Goal: Information Seeking & Learning: Check status

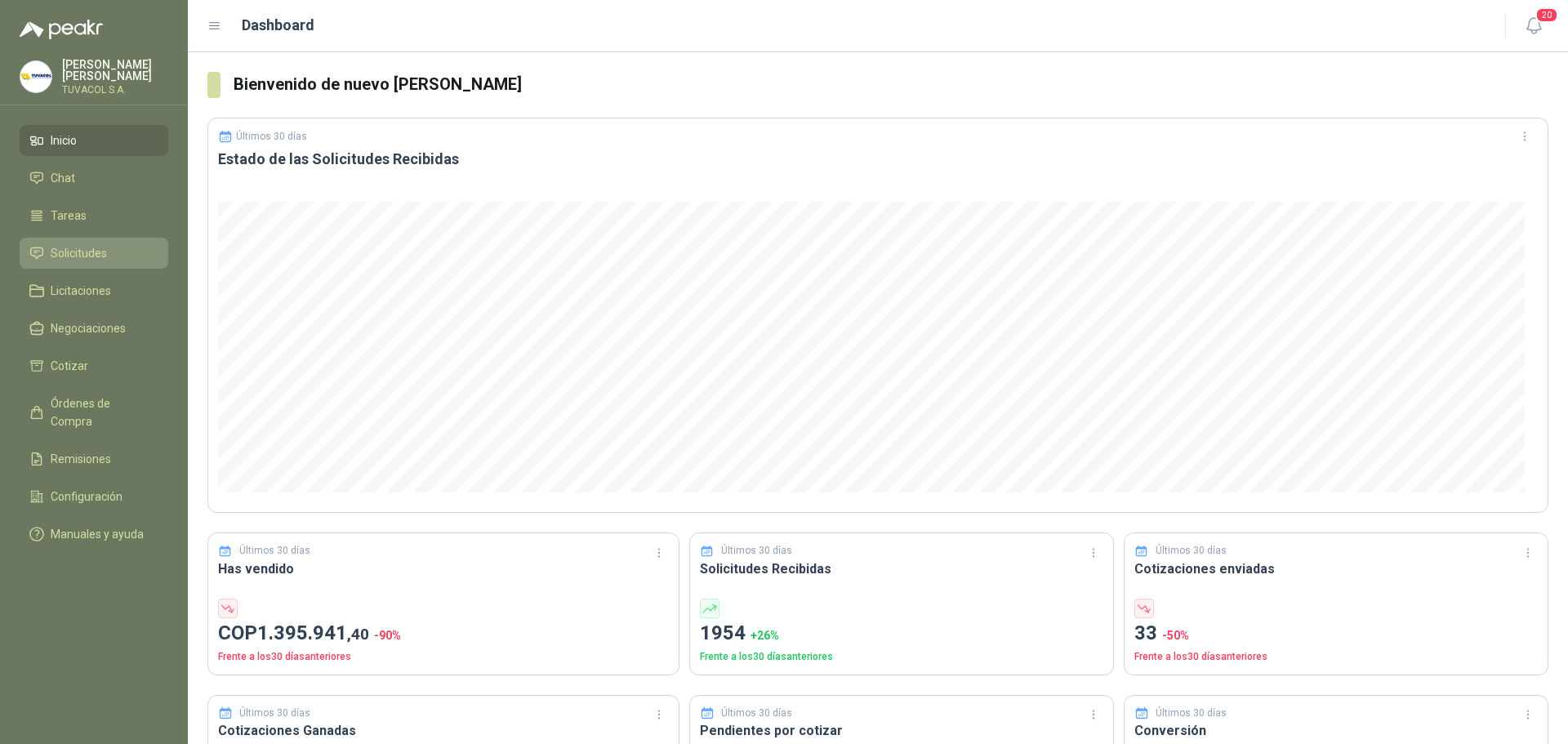
click at [91, 254] on link "Solicitudes" at bounding box center [94, 252] width 148 height 31
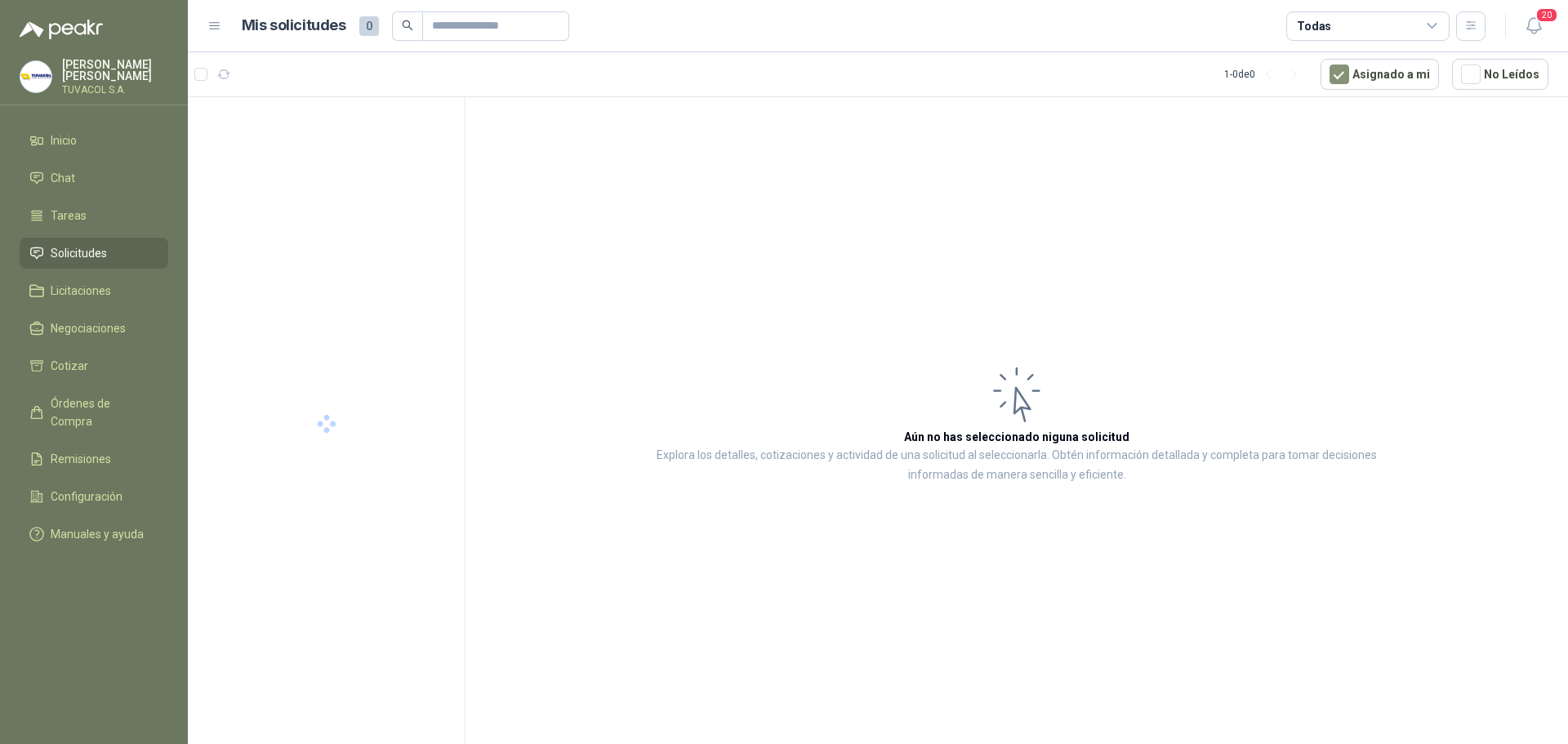
click at [1433, 32] on icon at bounding box center [1432, 26] width 15 height 15
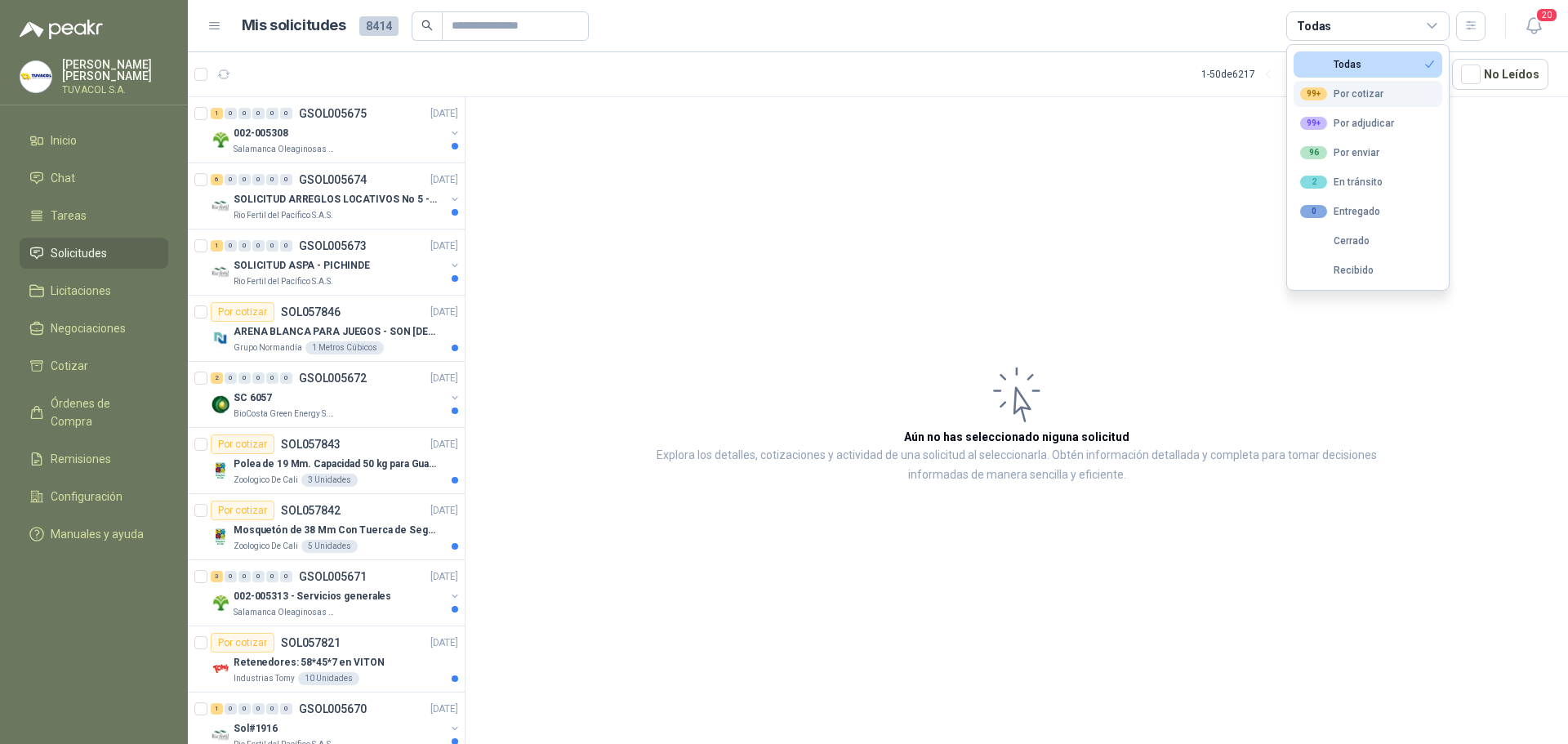
click at [1406, 88] on button "99+ Por cotizar" at bounding box center [1368, 94] width 148 height 26
click at [322, 149] on p "Salamanca Oleaginosas SAS" at bounding box center [285, 149] width 103 height 13
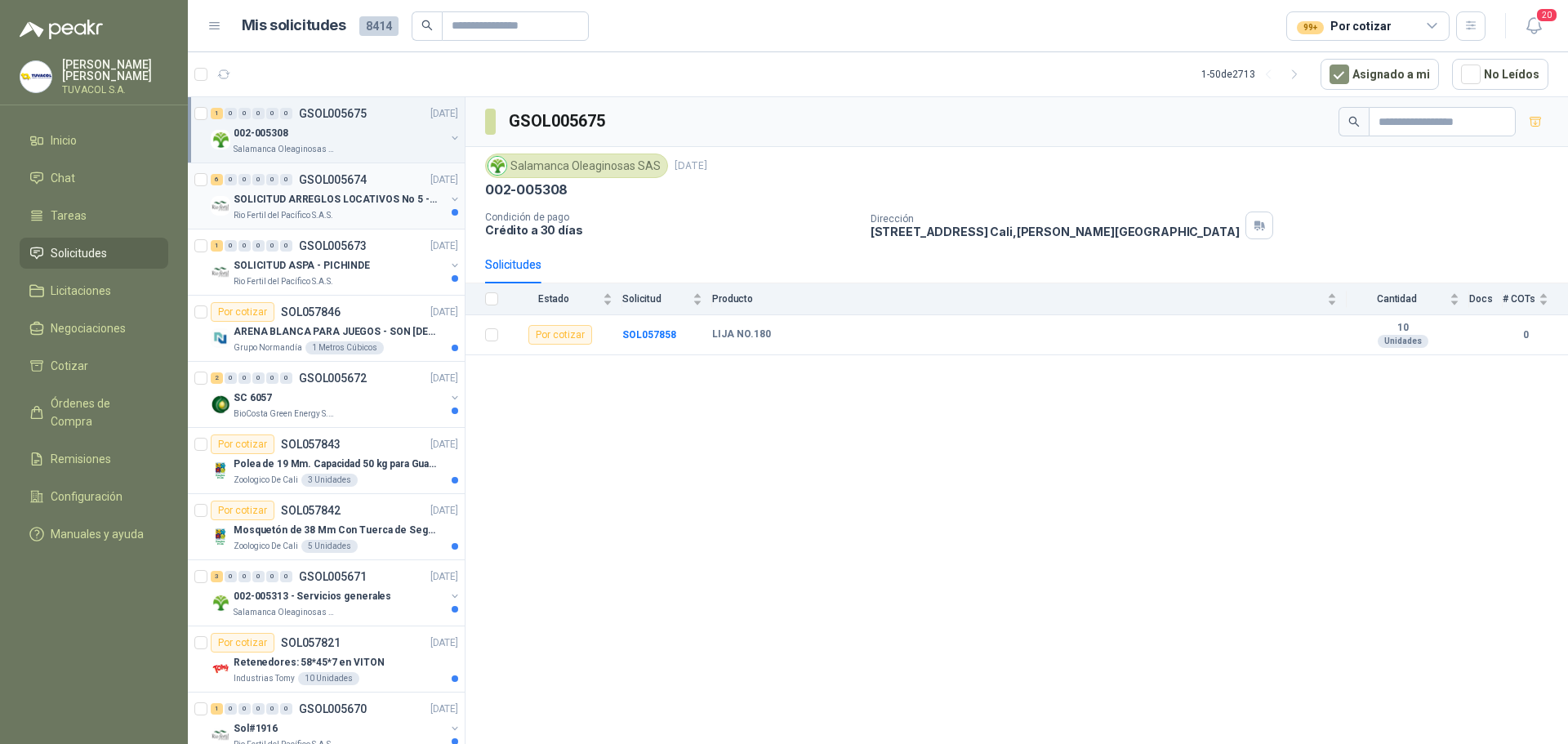
click at [309, 177] on p "GSOL005674" at bounding box center [333, 179] width 68 height 11
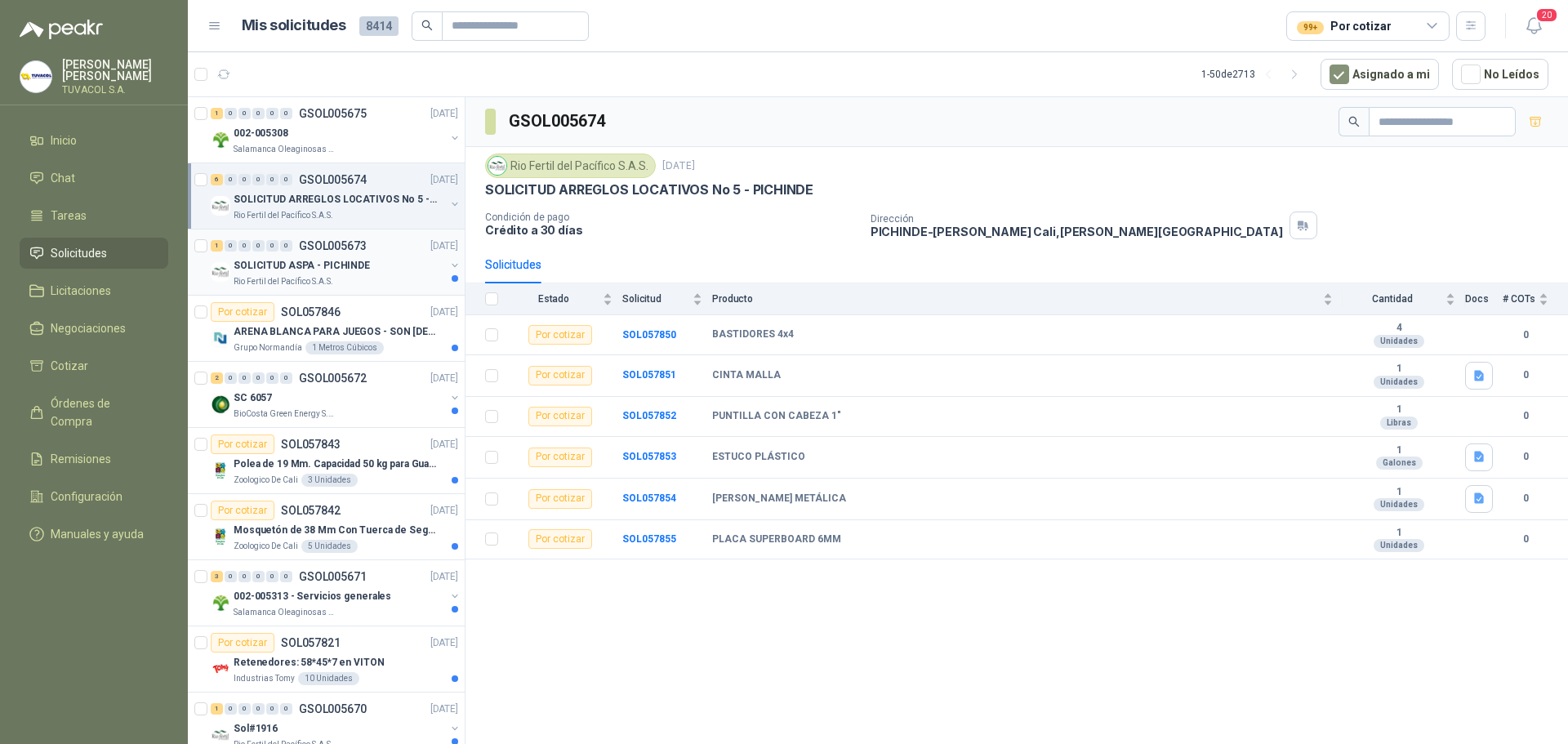
click at [334, 247] on p "GSOL005673" at bounding box center [333, 245] width 68 height 11
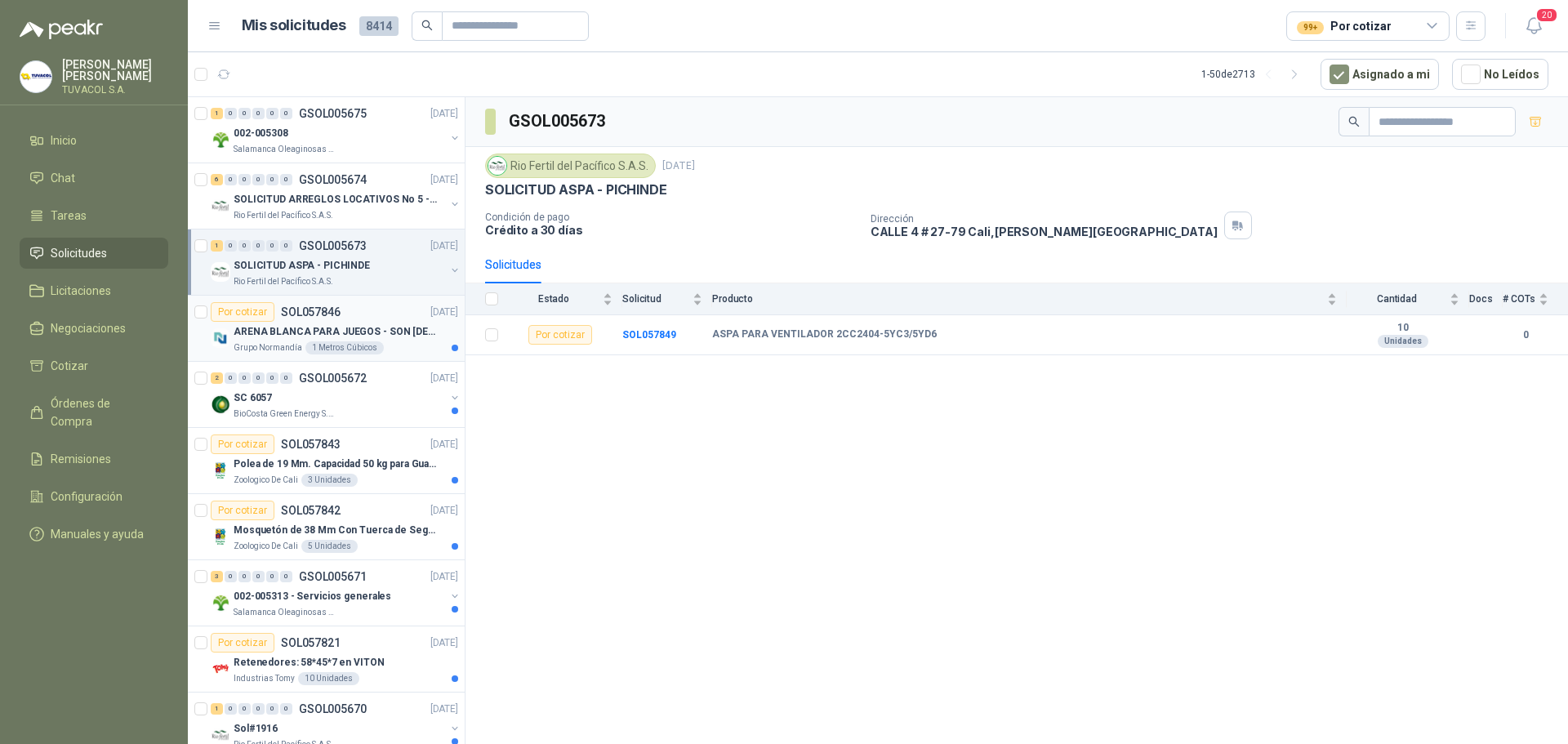
click at [322, 324] on p "ARENA BLANCA PARA JUEGOS - SON [DEMOGRAPHIC_DATA].31 METROS CUBICOS" at bounding box center [335, 332] width 203 height 16
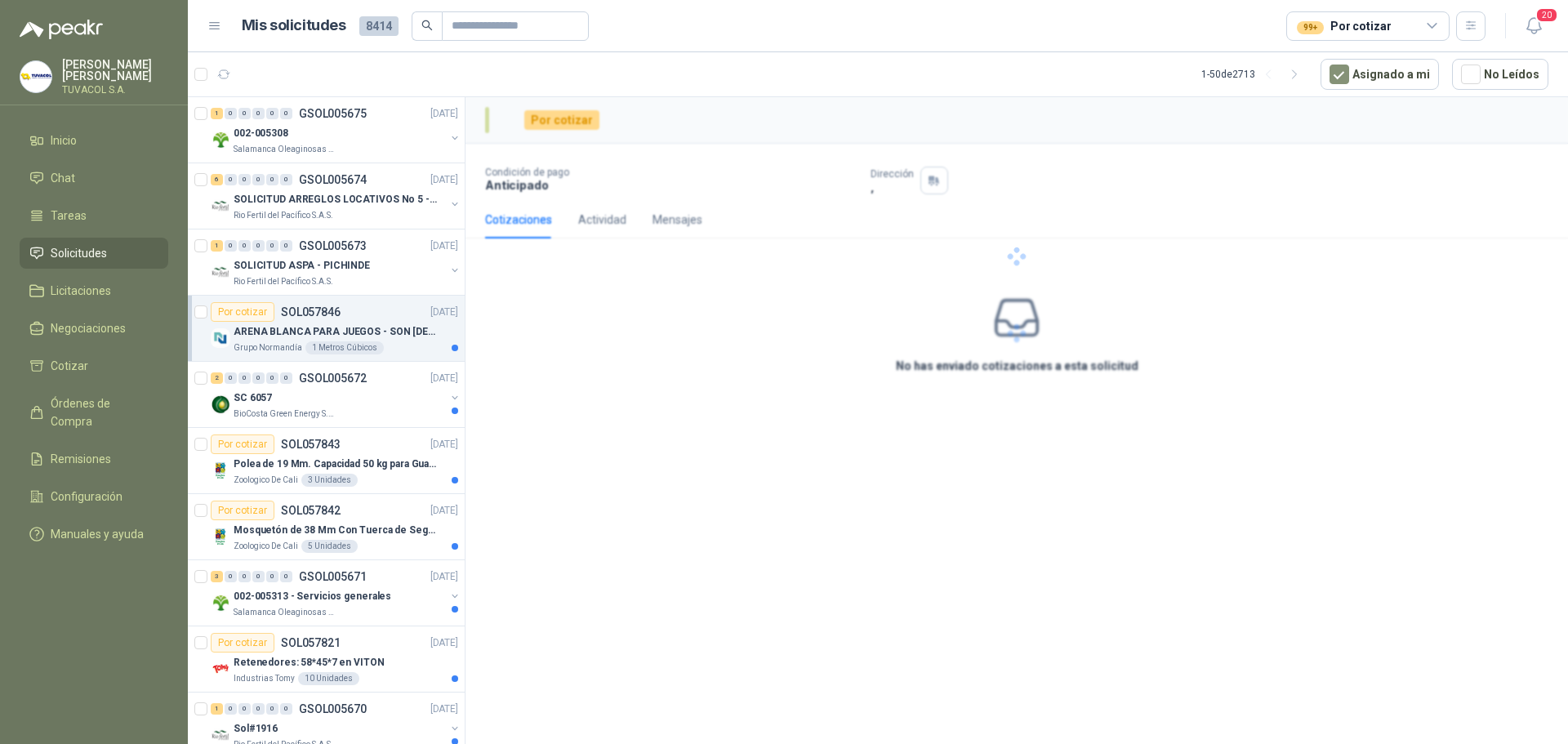
scroll to position [82, 0]
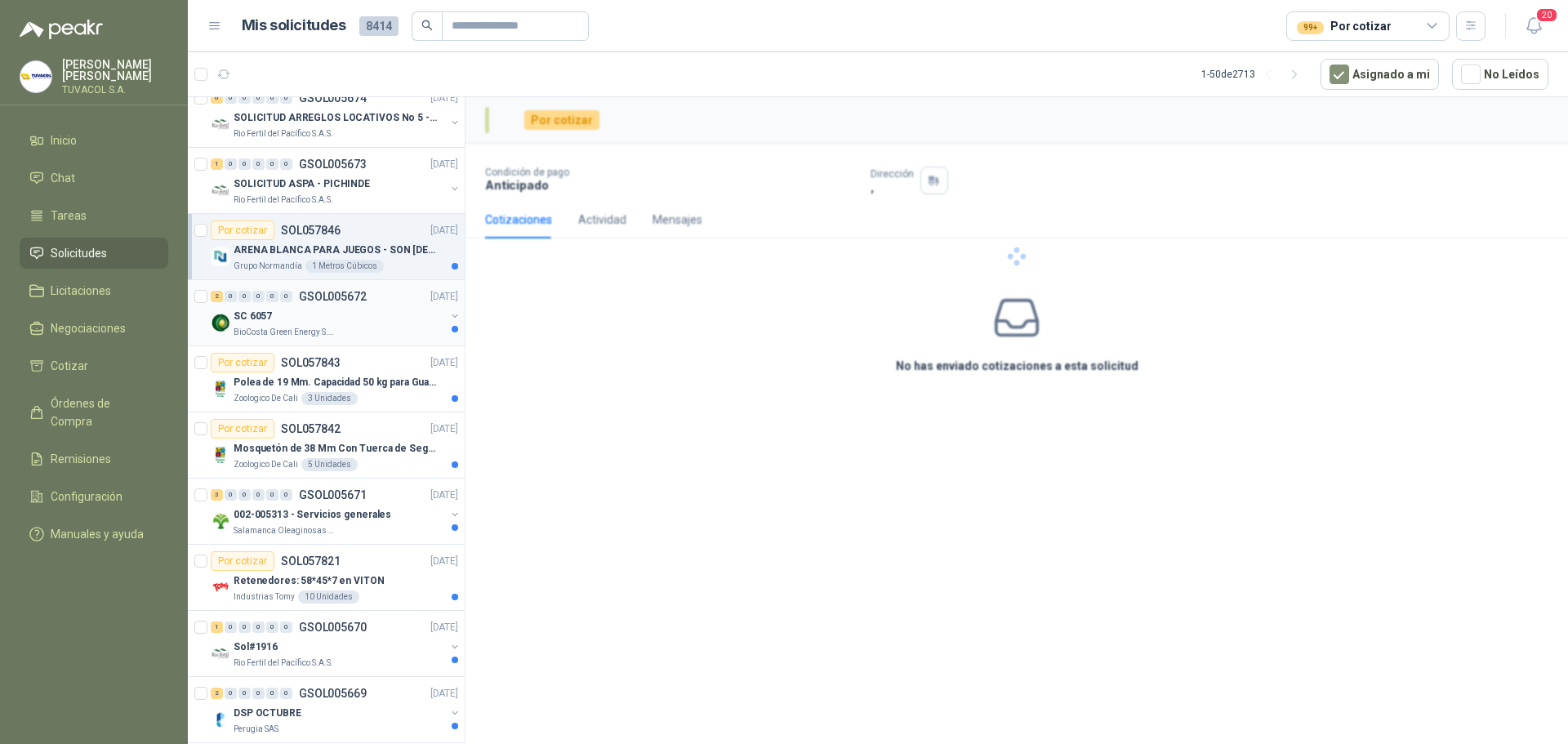
click at [323, 319] on div "SC 6057" at bounding box center [340, 316] width 212 height 19
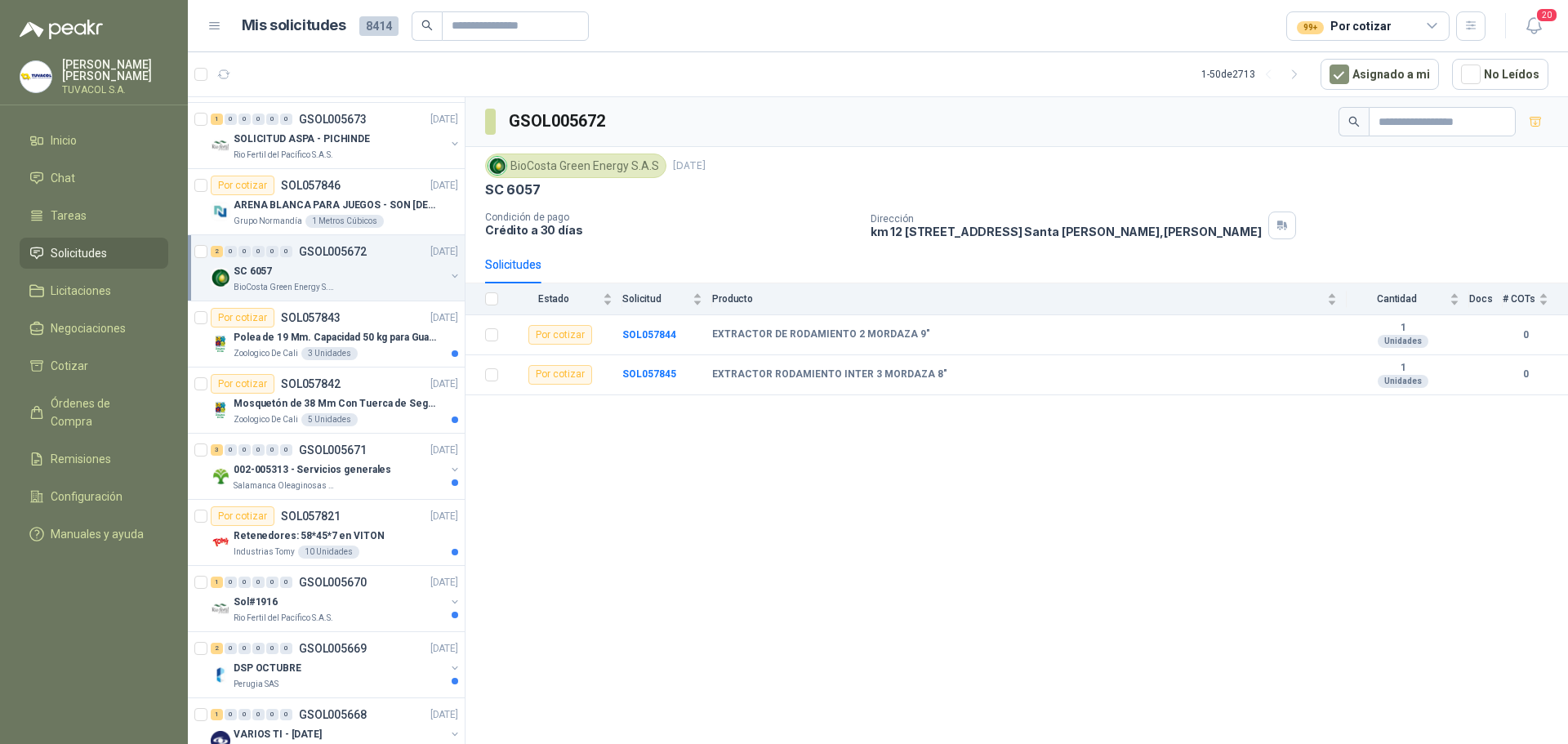
scroll to position [163, 0]
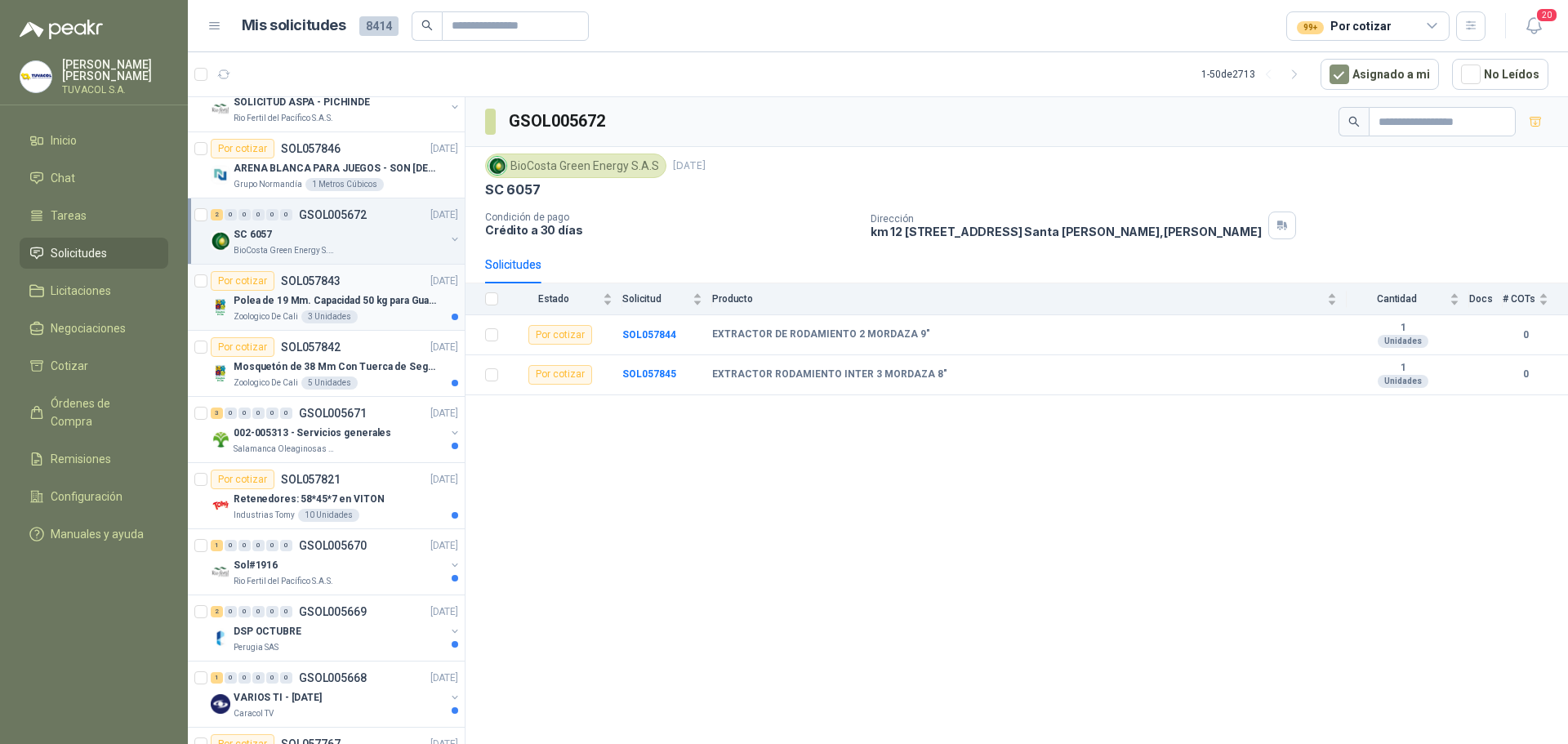
click at [332, 323] on div "3 Unidades" at bounding box center [330, 317] width 56 height 13
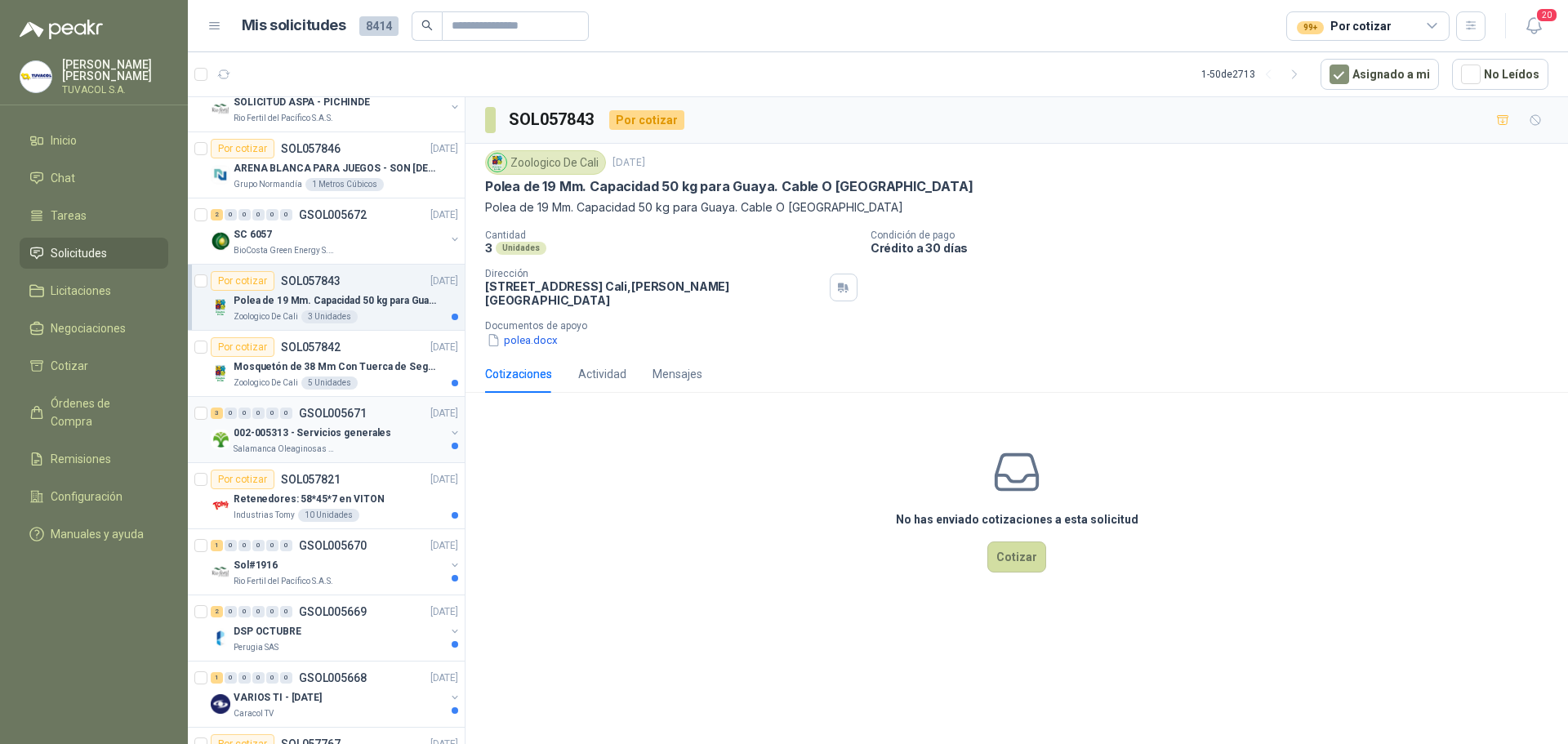
click at [295, 420] on div "3 0 0 0 0 0 GSOL005671 [DATE]" at bounding box center [336, 413] width 251 height 19
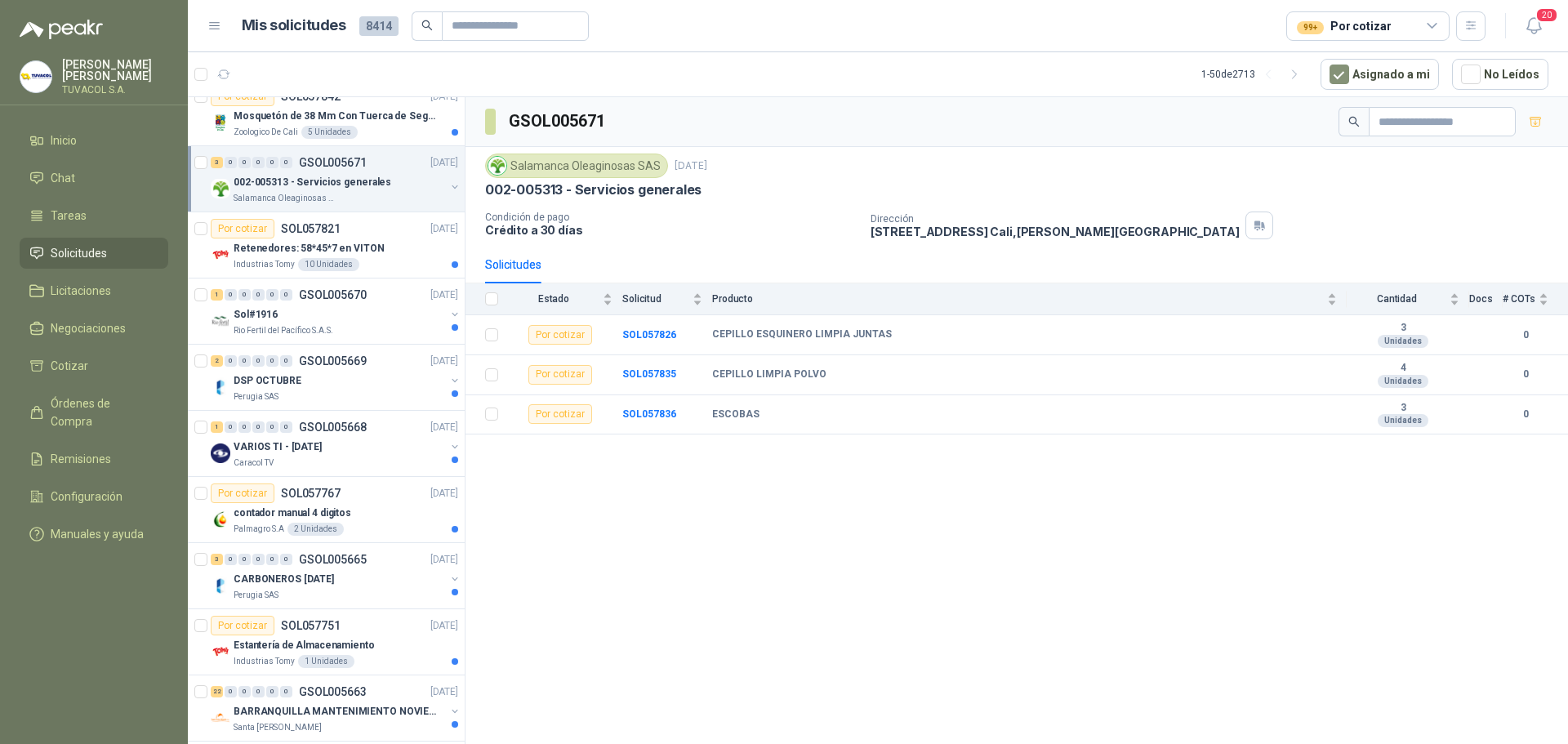
scroll to position [490, 0]
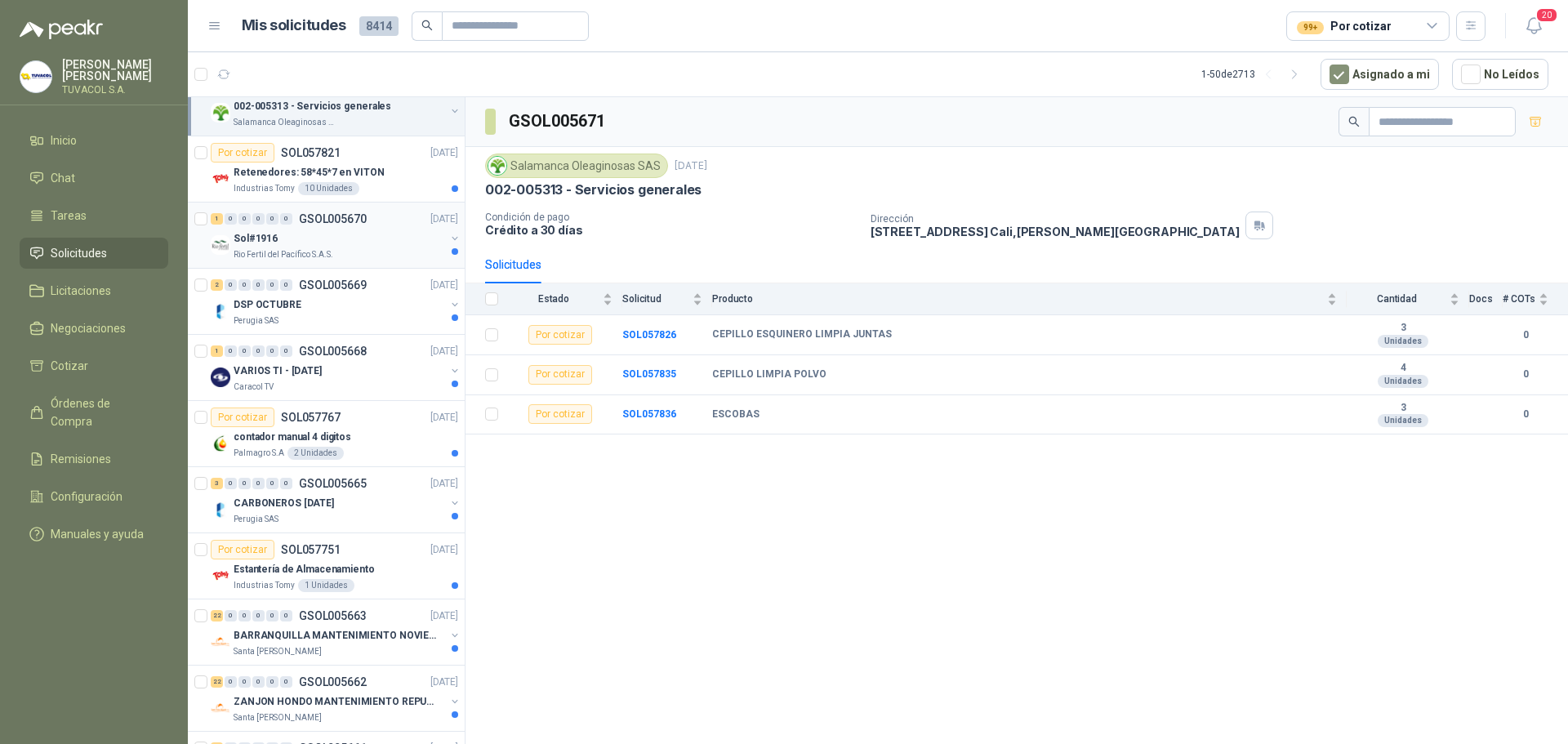
click at [290, 238] on div "Sol#1916" at bounding box center [340, 238] width 212 height 19
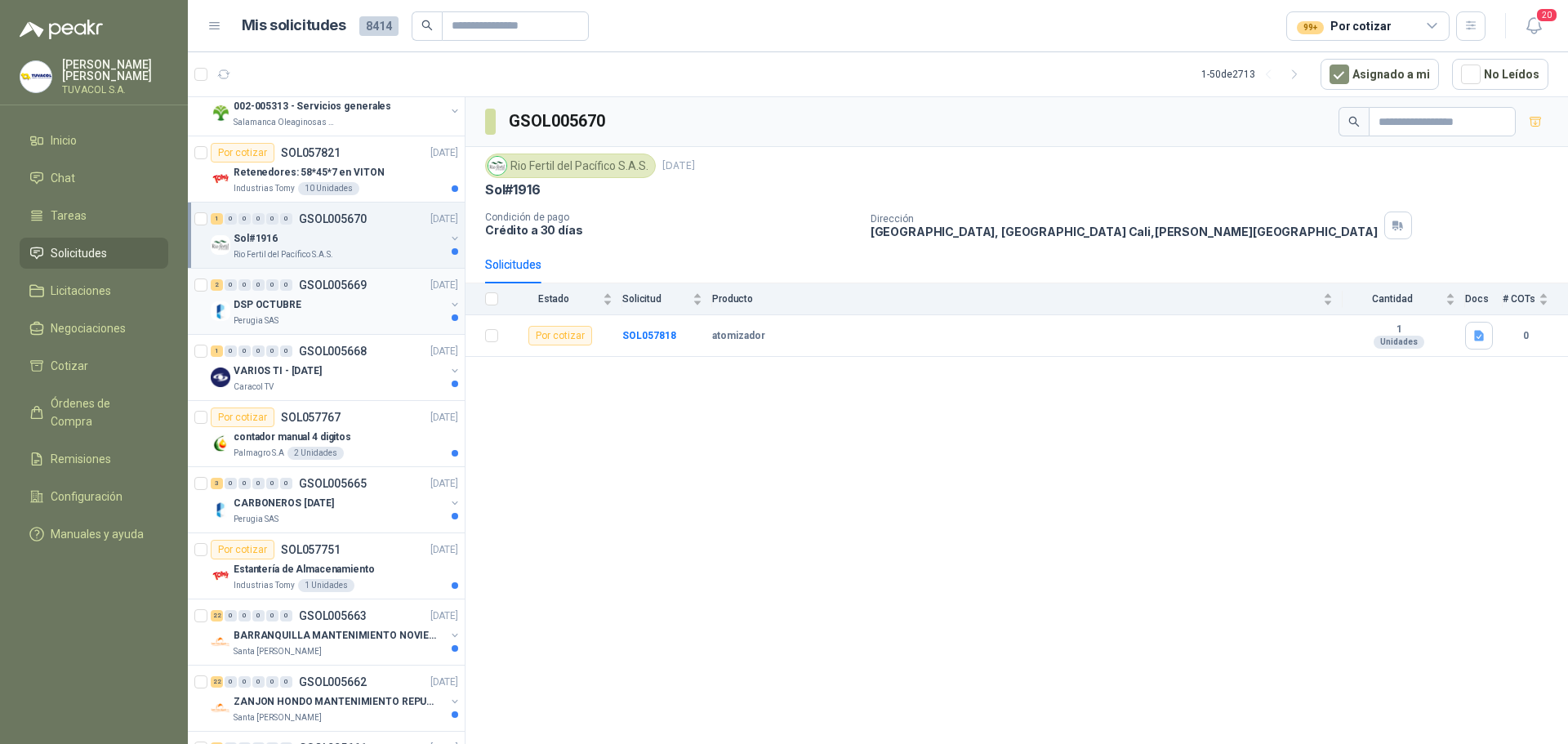
click at [293, 319] on div "Perugia SAS" at bounding box center [340, 320] width 212 height 13
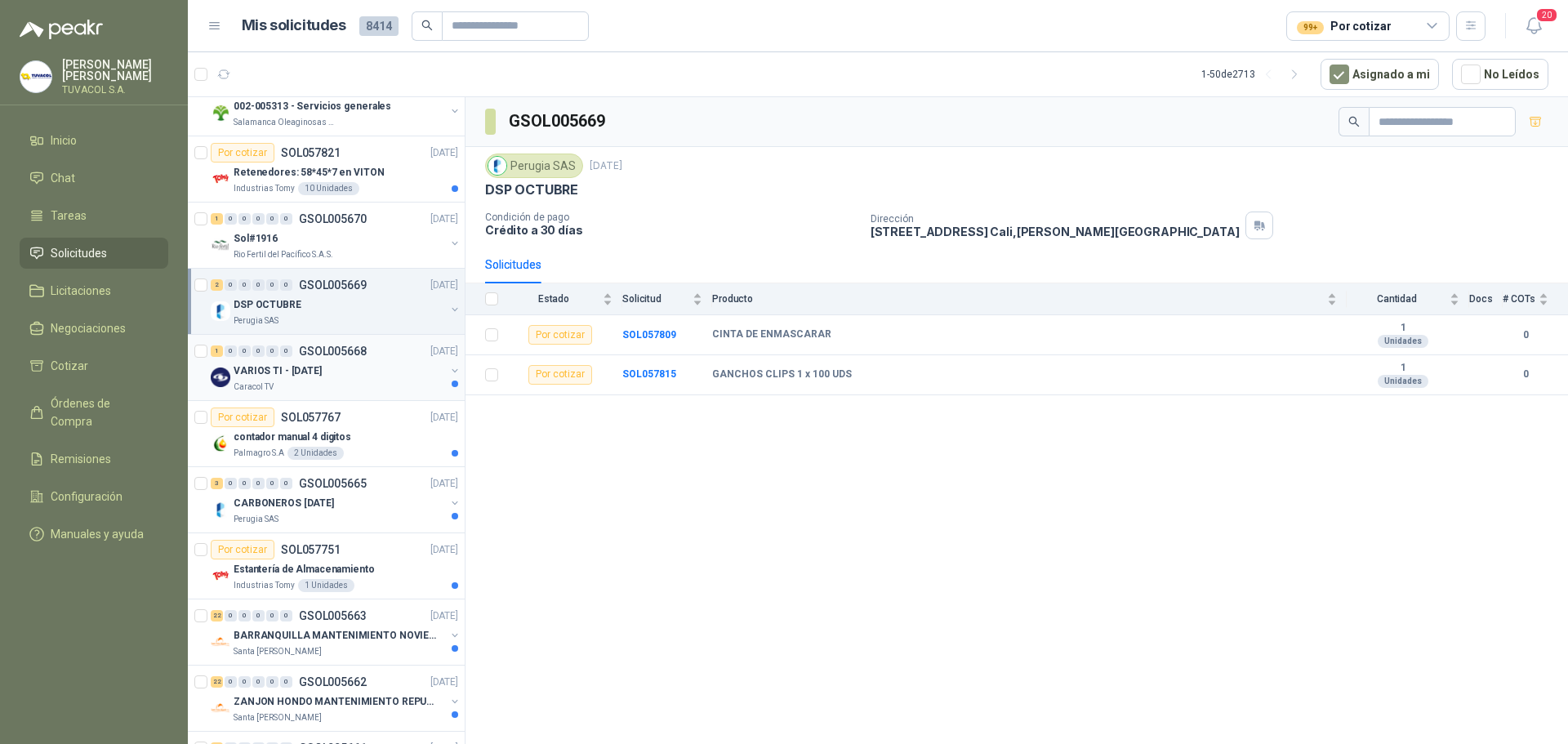
click at [302, 364] on p "VARIOS TI - [DATE]" at bounding box center [278, 372] width 88 height 16
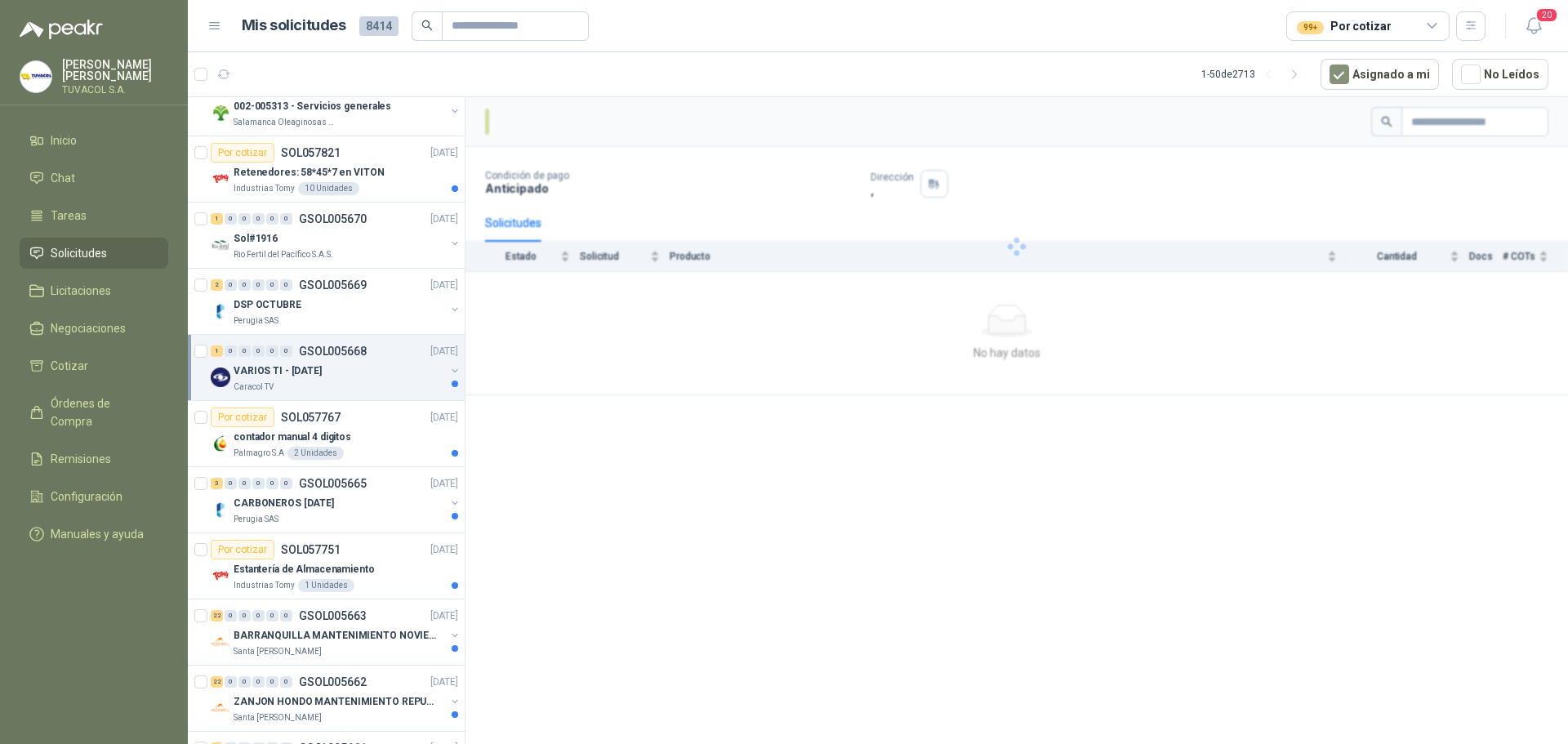
scroll to position [735, 0]
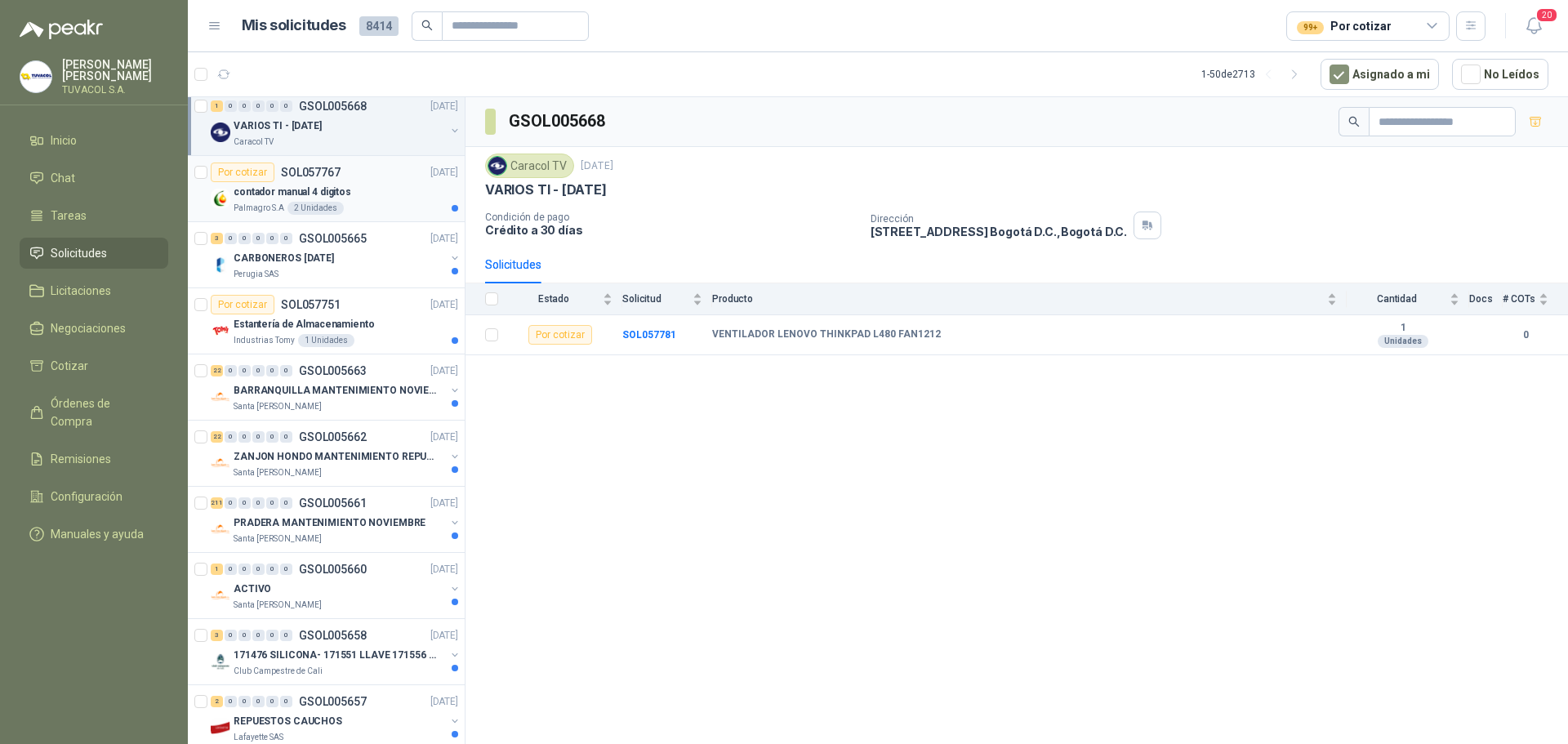
click at [362, 175] on div "Por cotizar SOL057767 [DATE]" at bounding box center [334, 172] width 247 height 19
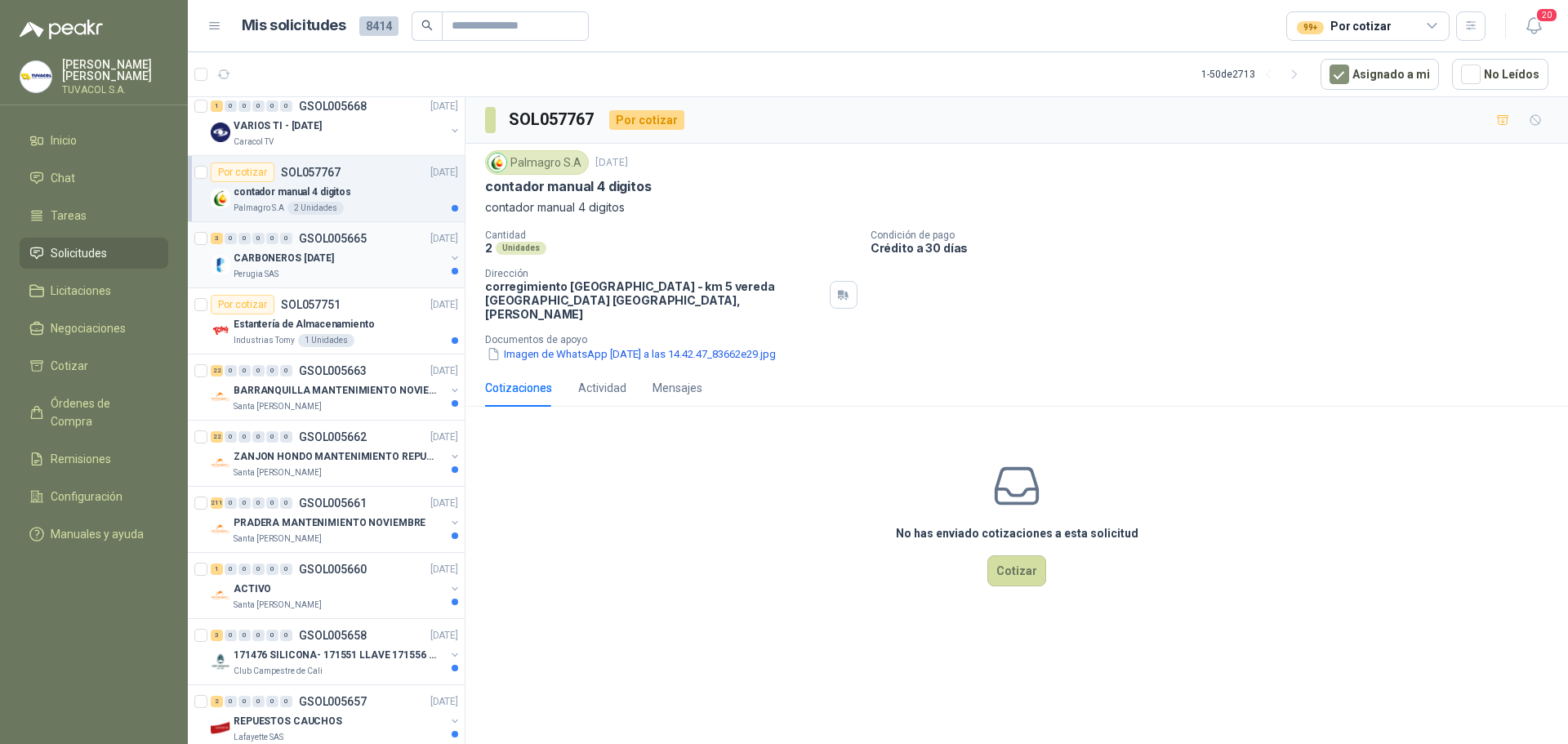
click at [333, 283] on div "3 0 0 0 0 0 GSOL005665 [DATE] CARBONEROS [DATE] Perugia SAS" at bounding box center [326, 255] width 277 height 66
click at [328, 405] on div "Santa [PERSON_NAME]" at bounding box center [340, 407] width 212 height 13
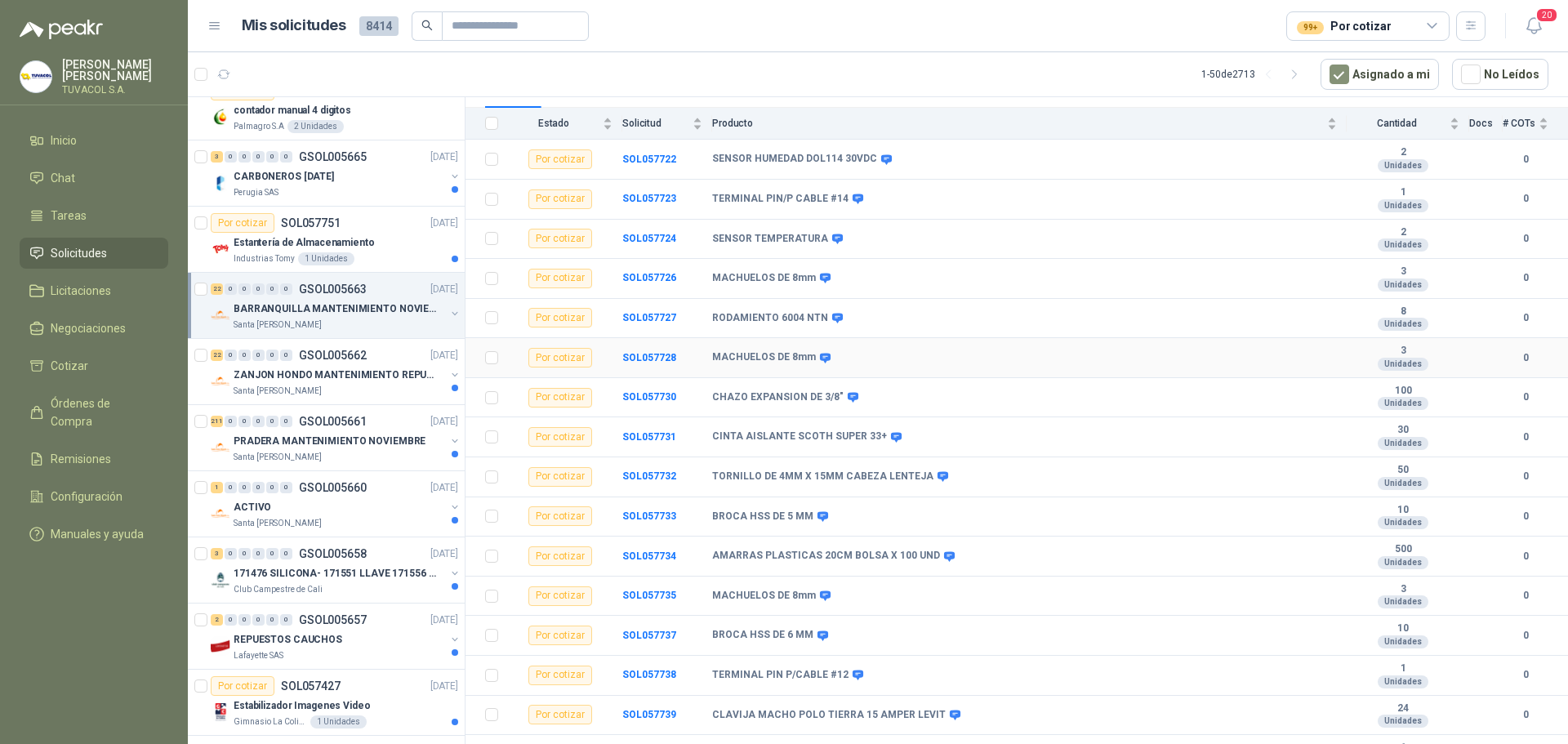
scroll to position [439, 0]
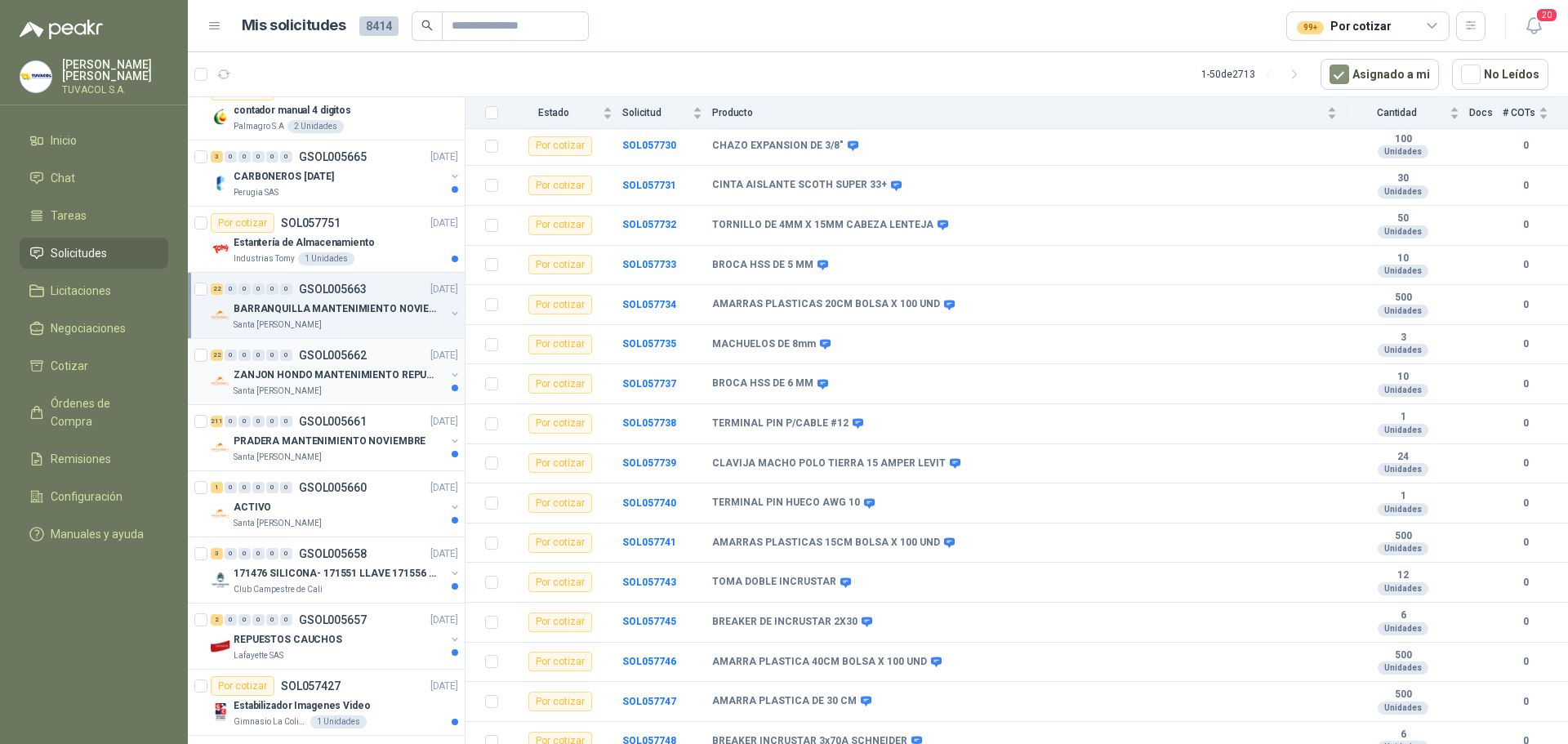
click at [365, 380] on p "ZANJON HONDO MANTENIMIENTO REPUESTOS" at bounding box center [335, 376] width 203 height 16
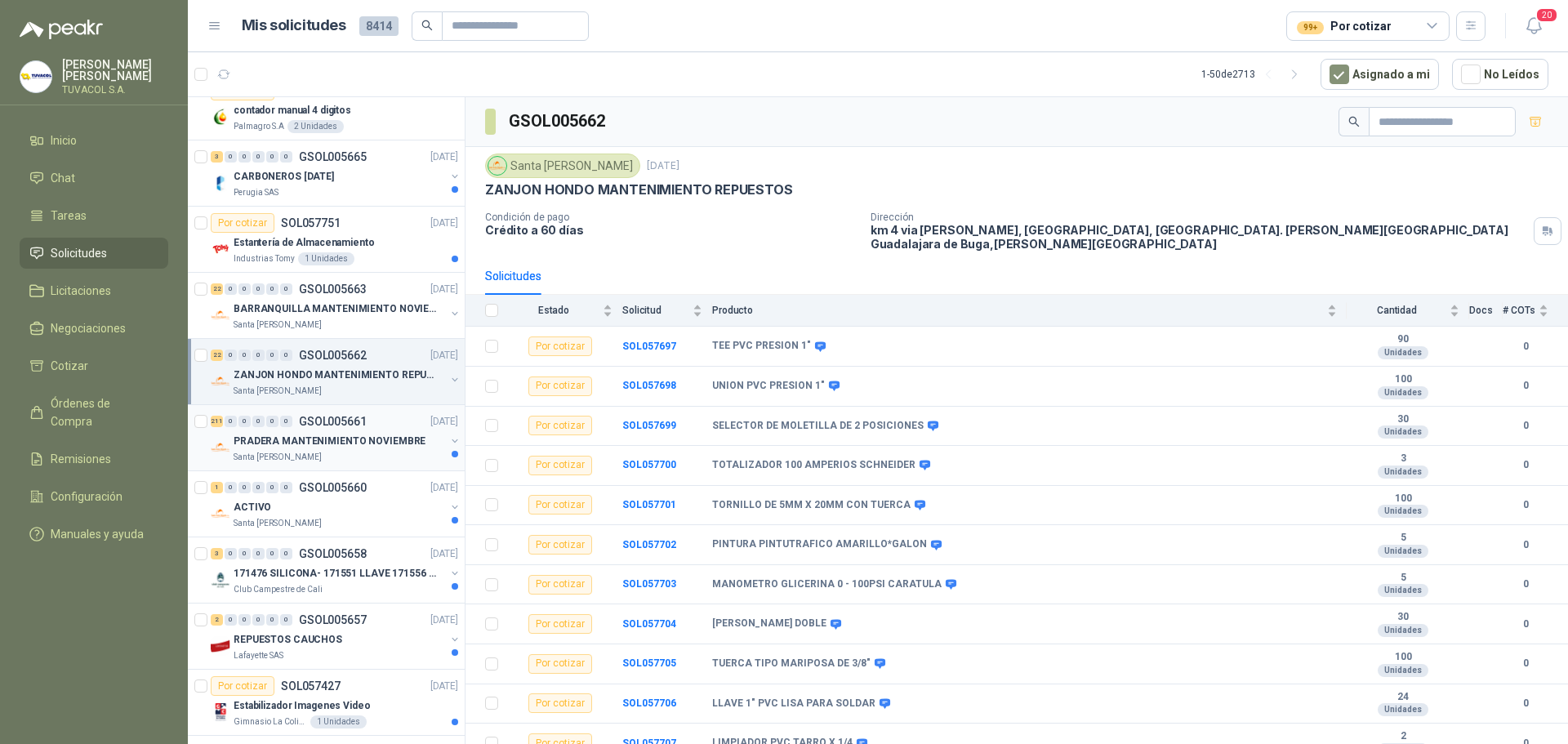
click at [353, 420] on p "GSOL005661" at bounding box center [333, 421] width 68 height 11
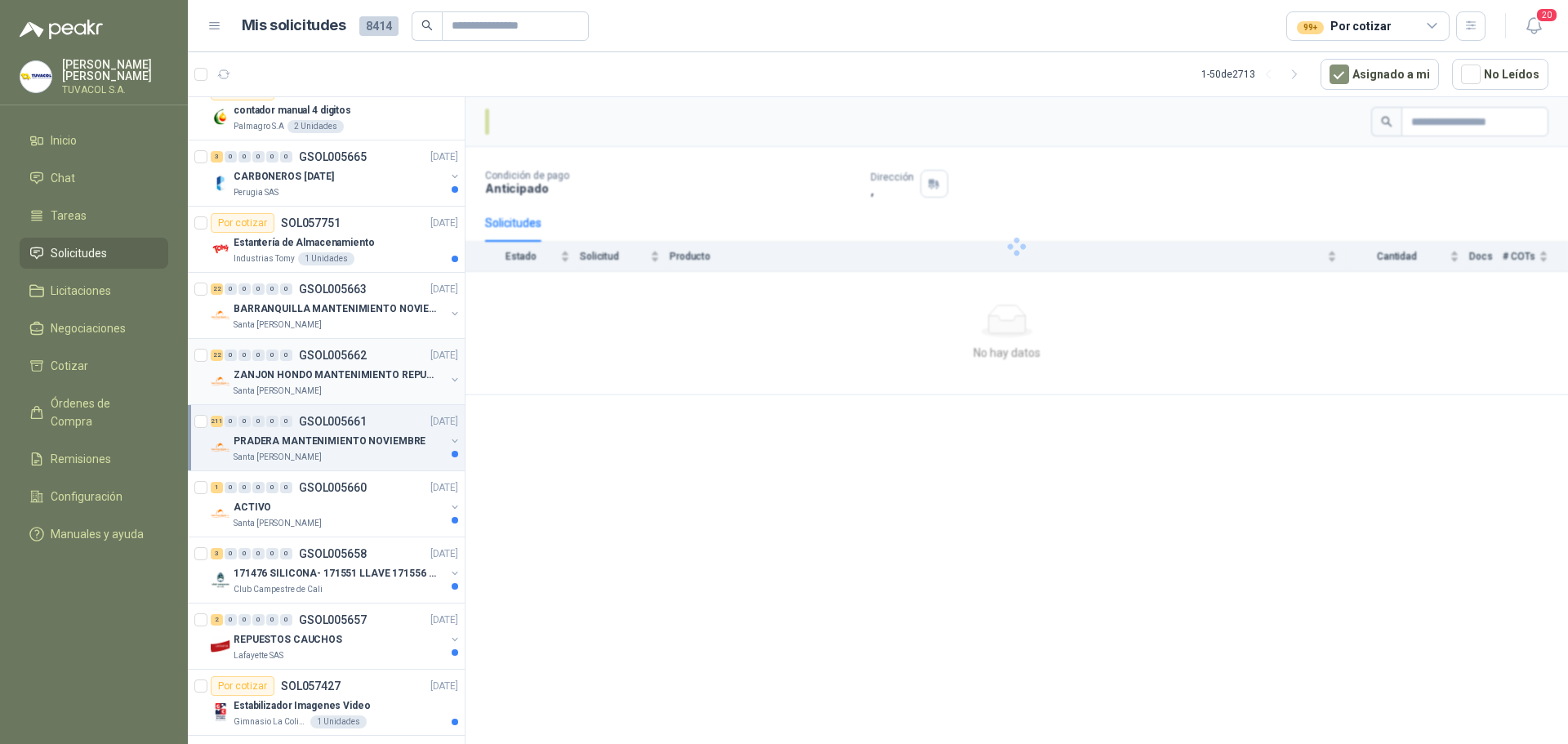
click at [346, 382] on p "ZANJON HONDO MANTENIMIENTO REPUESTOS" at bounding box center [335, 376] width 203 height 16
